Goal: Check status: Check status

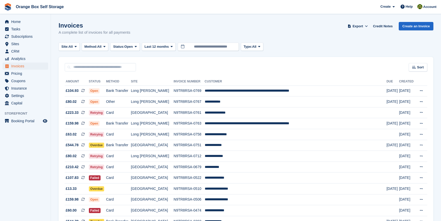
scroll to position [9, 0]
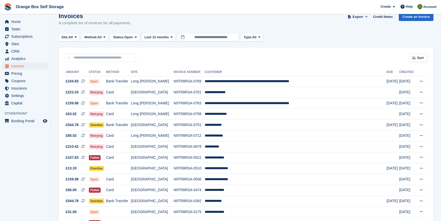
scroll to position [9, 0]
click at [239, 92] on td "**********" at bounding box center [296, 92] width 182 height 11
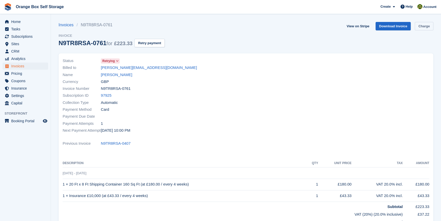
click at [427, 25] on link "Charge" at bounding box center [424, 26] width 19 height 8
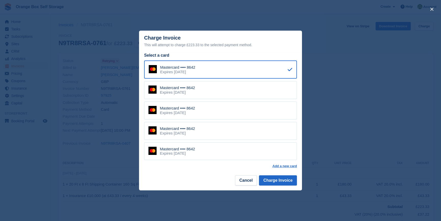
click at [402, 73] on div "close" at bounding box center [220, 110] width 441 height 221
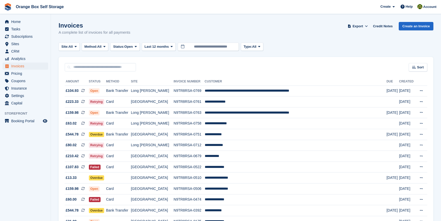
scroll to position [9, 0]
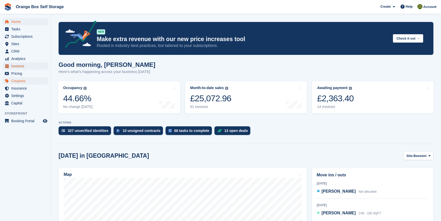
click at [19, 66] on span "Invoices" at bounding box center [26, 65] width 31 height 7
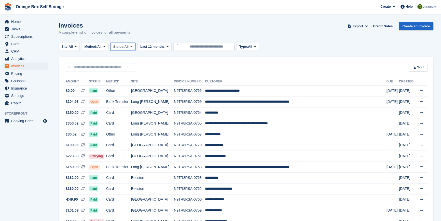
click at [121, 47] on span "Status:" at bounding box center [118, 46] width 11 height 5
click at [125, 86] on link "Open" at bounding box center [135, 86] width 44 height 9
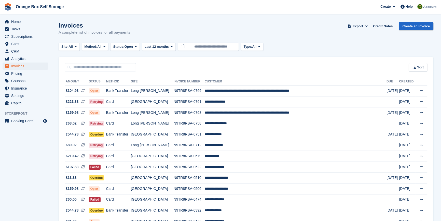
click at [15, 160] on aside "Home Tasks Subscriptions Subscriptions Subscriptions Contracts Price increases …" at bounding box center [25, 111] width 51 height 195
click at [23, 166] on aside "Home Tasks Subscriptions Subscriptions Subscriptions Contracts Price increases …" at bounding box center [25, 111] width 51 height 195
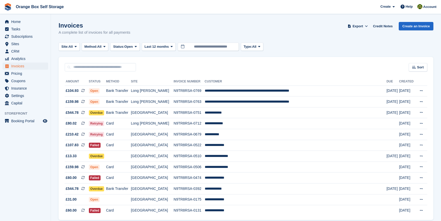
scroll to position [10, 0]
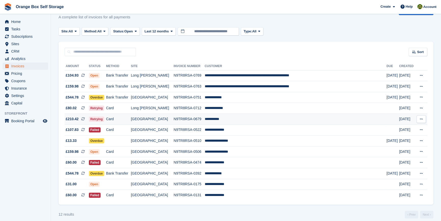
scroll to position [22, 0]
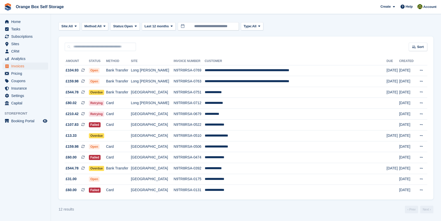
click at [20, 162] on aside "Home Tasks Subscriptions Subscriptions Subscriptions Contracts Price increases …" at bounding box center [25, 111] width 51 height 195
click at [124, 24] on span "Status:" at bounding box center [118, 26] width 11 height 5
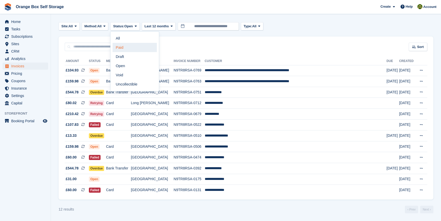
click at [130, 47] on link "Paid" at bounding box center [135, 47] width 44 height 9
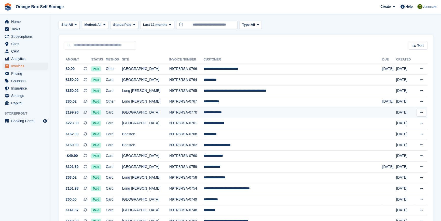
click at [161, 112] on td "[GEOGRAPHIC_DATA]" at bounding box center [145, 112] width 47 height 11
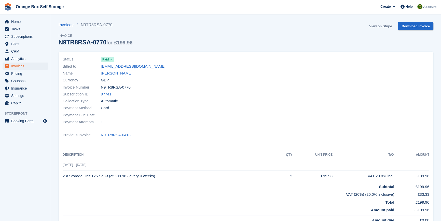
click at [379, 27] on link "View on Stripe" at bounding box center [380, 26] width 27 height 8
click at [110, 60] on span at bounding box center [112, 59] width 4 height 4
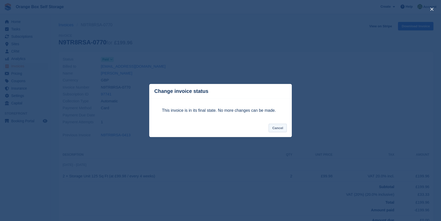
click at [273, 125] on button "Cancel" at bounding box center [278, 128] width 18 height 8
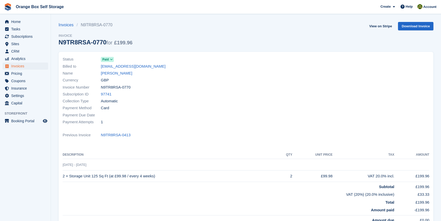
click at [278, 127] on div at bounding box center [339, 91] width 186 height 76
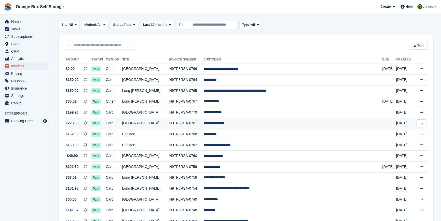
scroll to position [22, 0]
click at [197, 113] on td "N9TR8RSA-0770" at bounding box center [186, 112] width 34 height 11
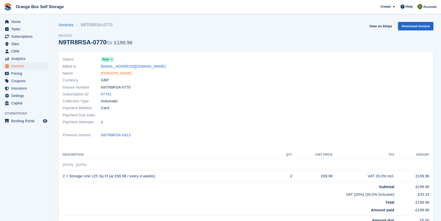
click at [107, 73] on link "[PERSON_NAME]" at bounding box center [116, 73] width 31 height 6
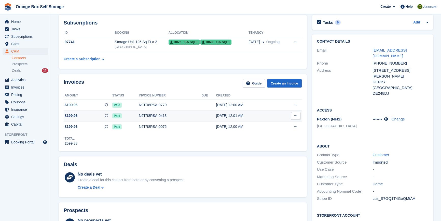
scroll to position [23, 0]
click at [296, 106] on icon at bounding box center [295, 104] width 3 height 3
click at [187, 146] on div "Total £599.88" at bounding box center [183, 139] width 238 height 14
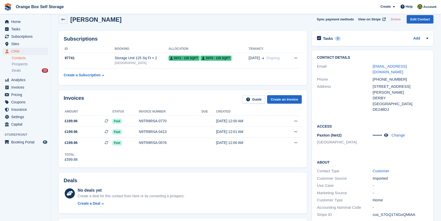
scroll to position [0, 0]
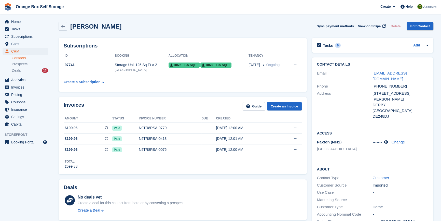
click at [170, 92] on div "Subscriptions ID Booking Allocation Tenancy 97741 Storage Unit 125 Sq Ft × 2 De…" at bounding box center [182, 64] width 253 height 59
click at [25, 86] on span "Invoices" at bounding box center [26, 87] width 31 height 7
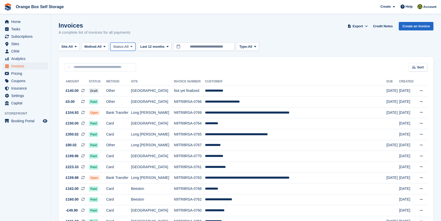
click at [124, 45] on span "Status:" at bounding box center [118, 46] width 11 height 5
click at [133, 84] on link "Open" at bounding box center [135, 86] width 44 height 9
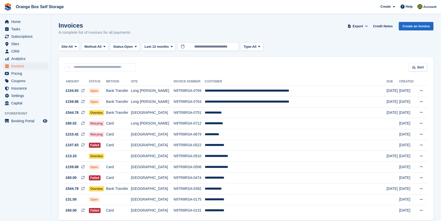
click at [179, 61] on div "Sort Sort by Date created Created (oldest first) Created (newest first)" at bounding box center [246, 64] width 375 height 15
